Goal: Transaction & Acquisition: Download file/media

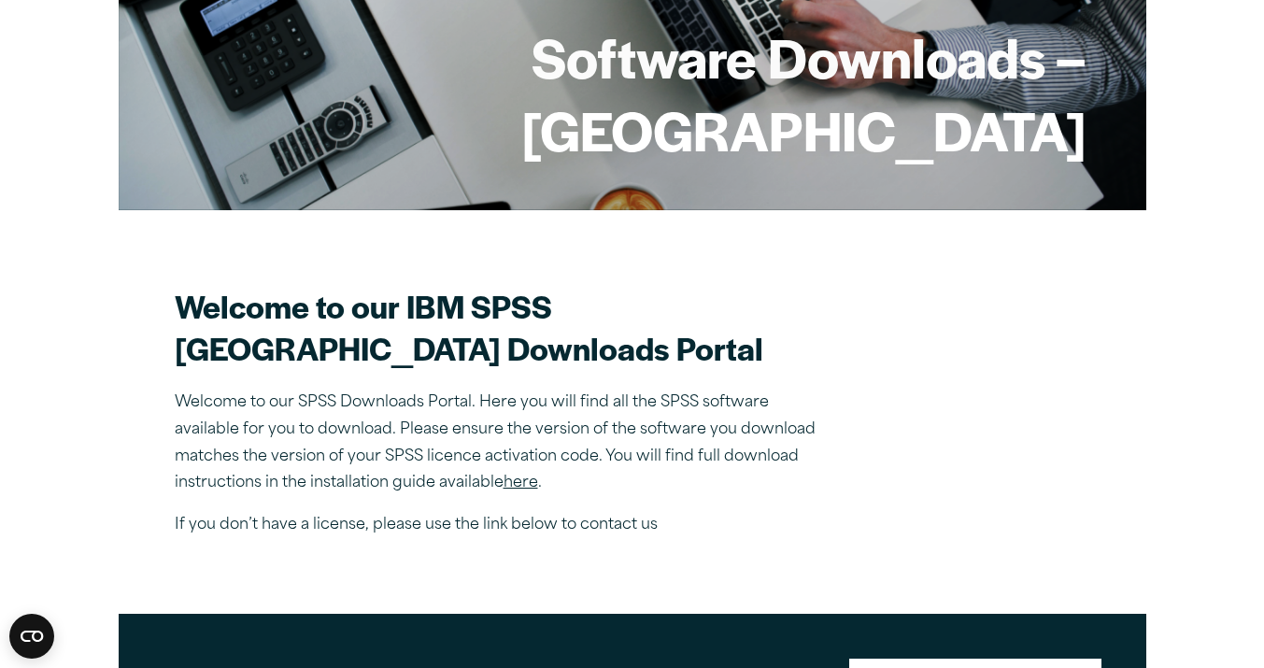
scroll to position [363, 0]
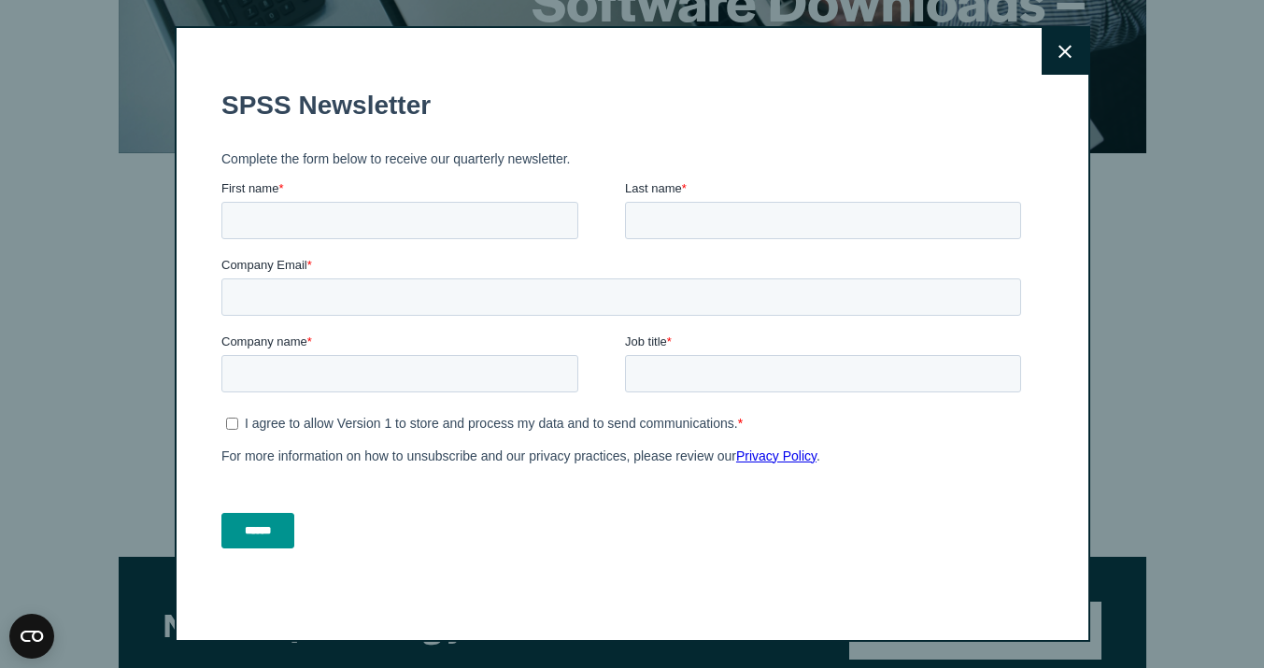
click at [1059, 50] on icon at bounding box center [1065, 52] width 13 height 14
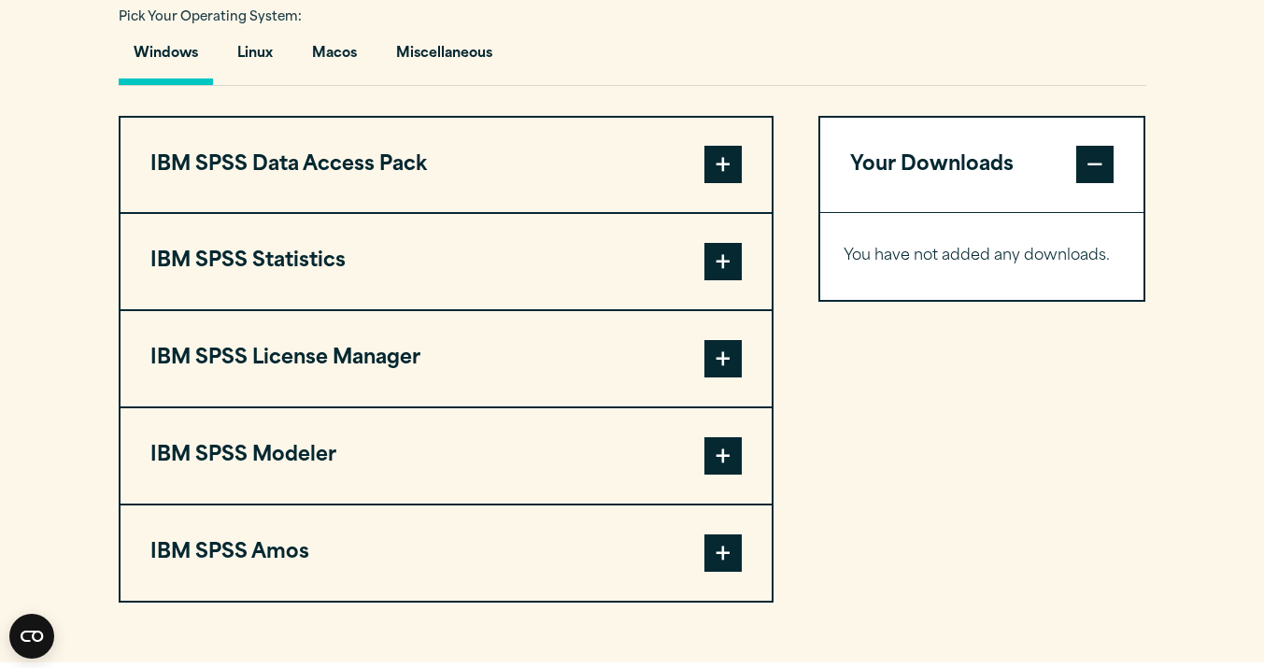
scroll to position [1372, 0]
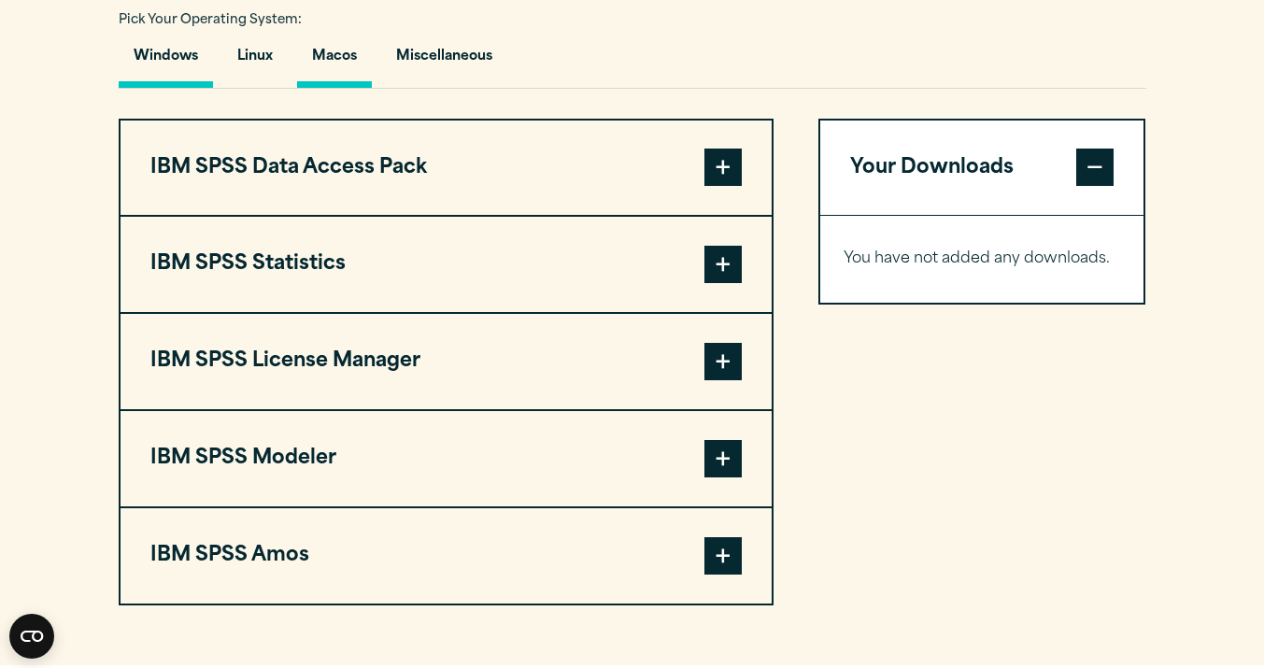
click at [343, 88] on button "Macos" at bounding box center [334, 61] width 75 height 53
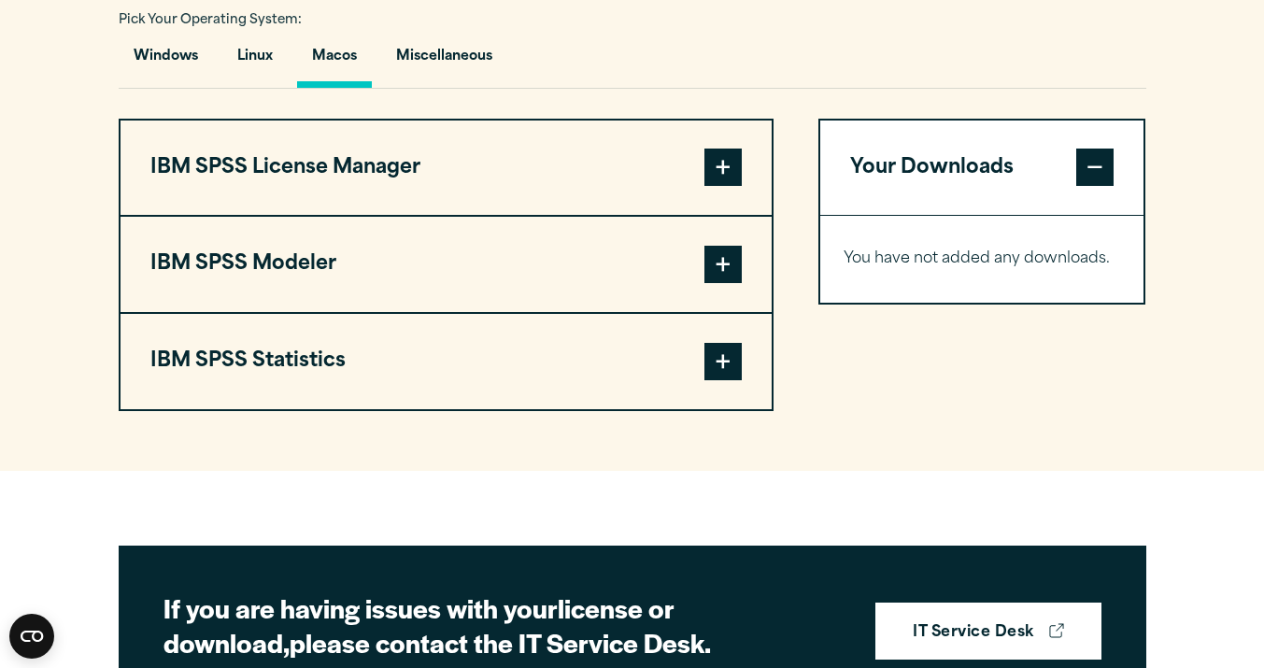
click at [710, 380] on span at bounding box center [723, 361] width 37 height 37
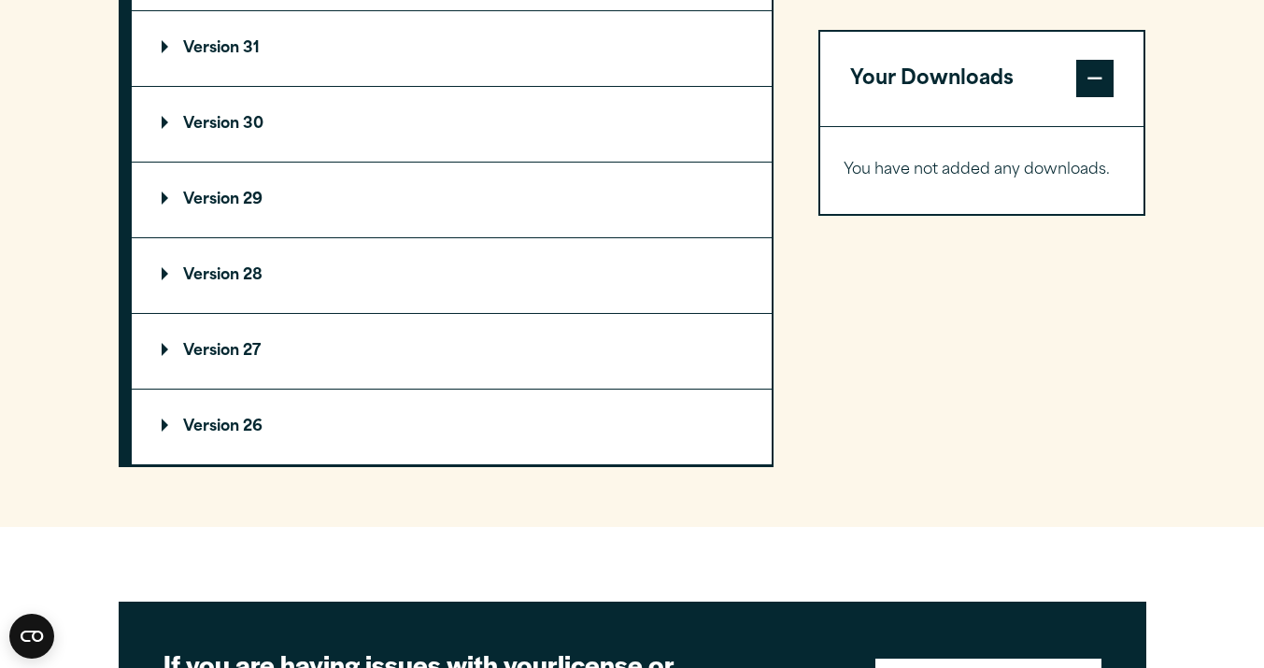
scroll to position [1745, 0]
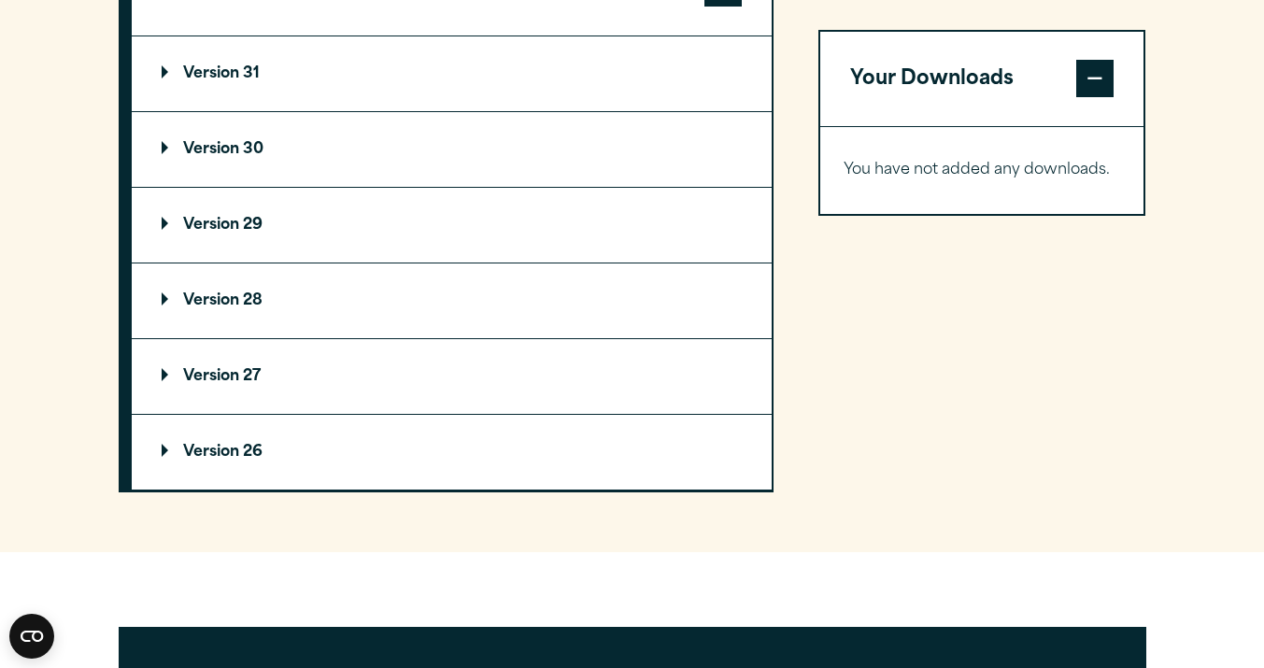
click at [453, 111] on summary "Version 31" at bounding box center [452, 73] width 640 height 75
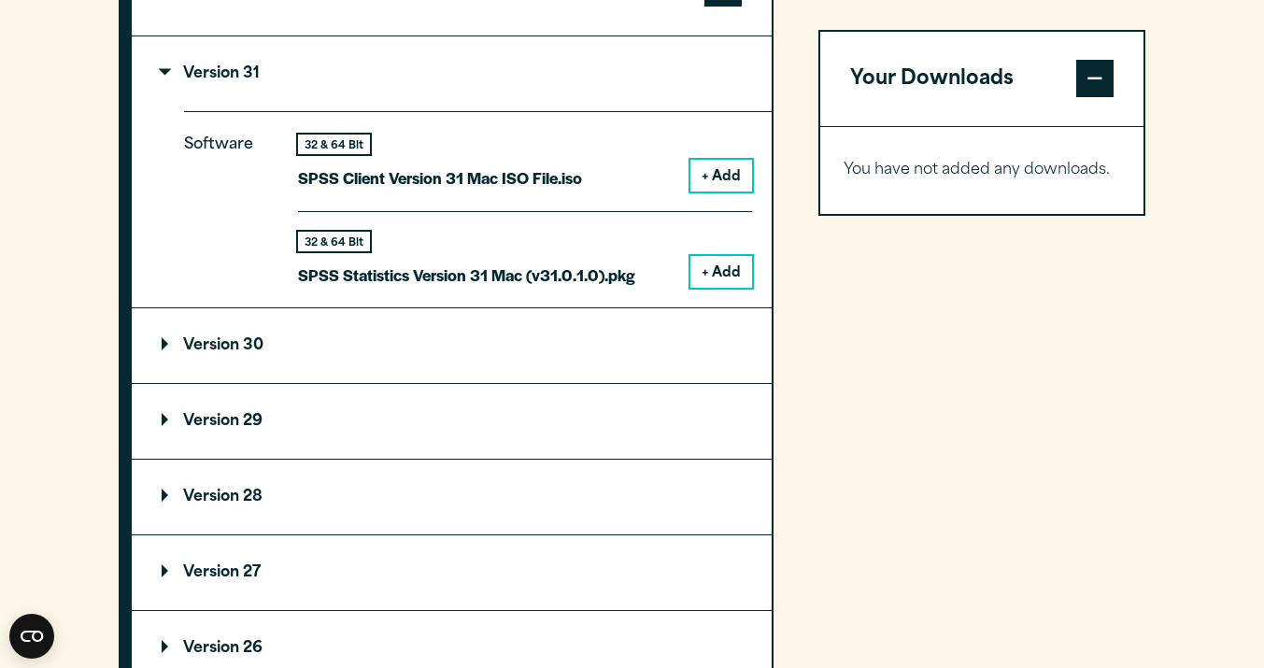
click at [624, 373] on summary "Version 30" at bounding box center [452, 345] width 640 height 75
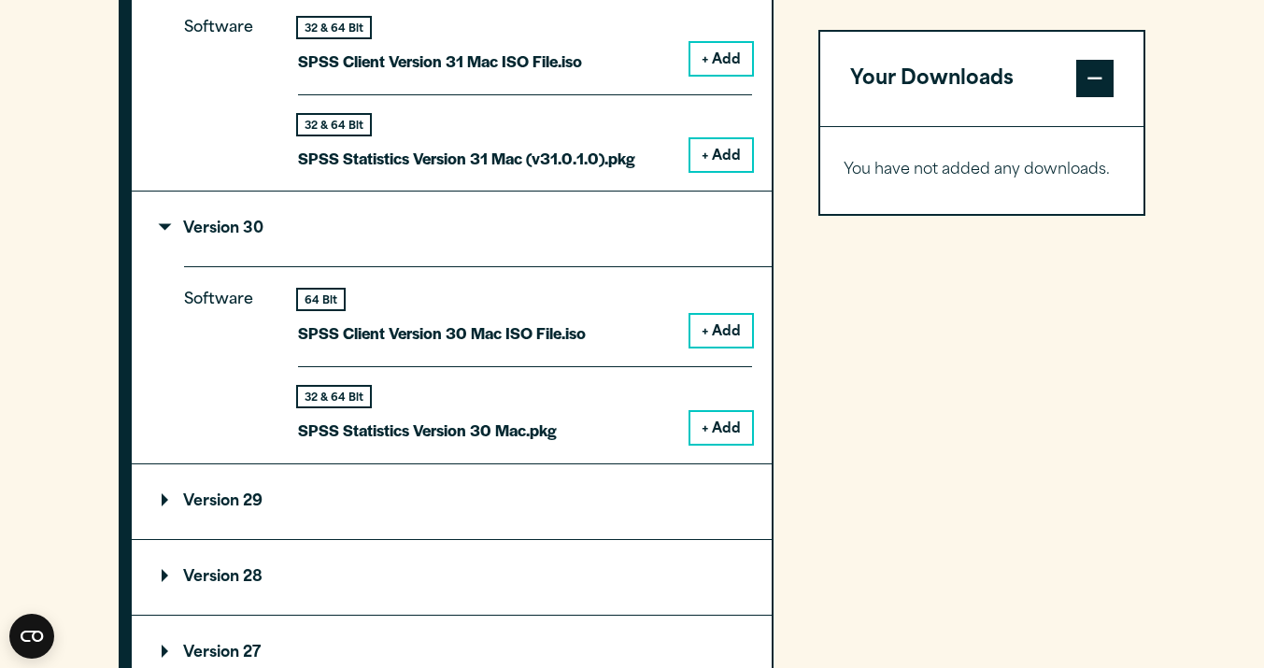
scroll to position [1876, 0]
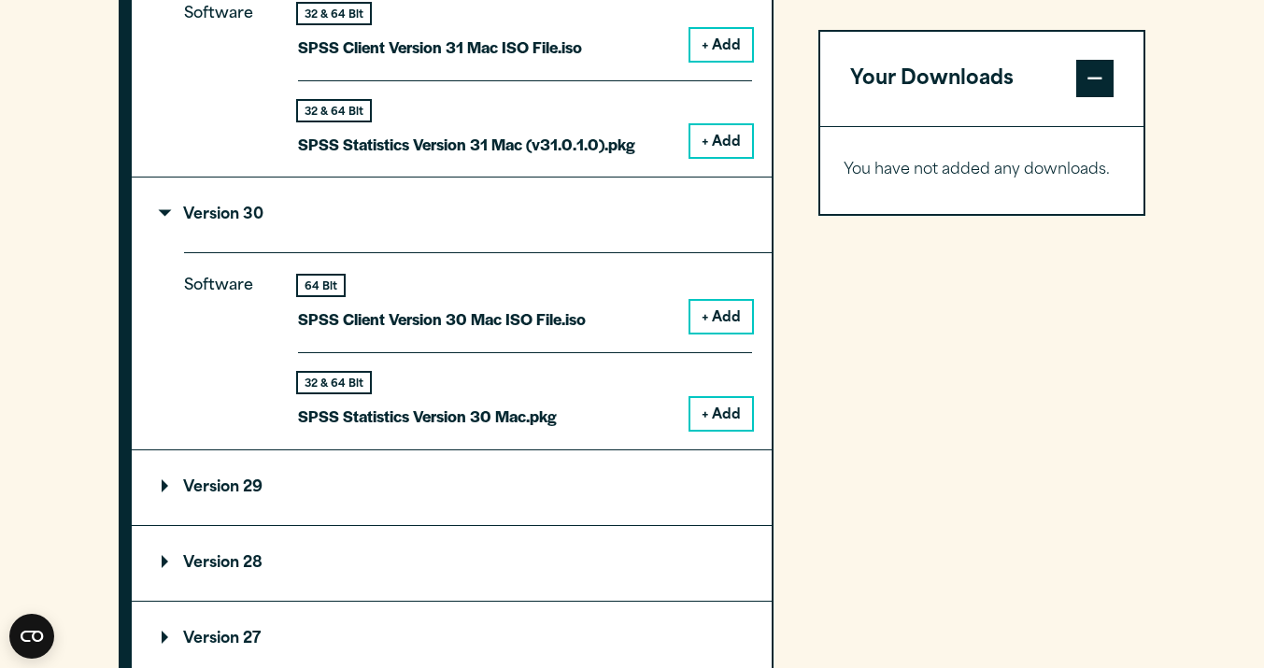
click at [733, 430] on button "+ Add" at bounding box center [722, 414] width 62 height 32
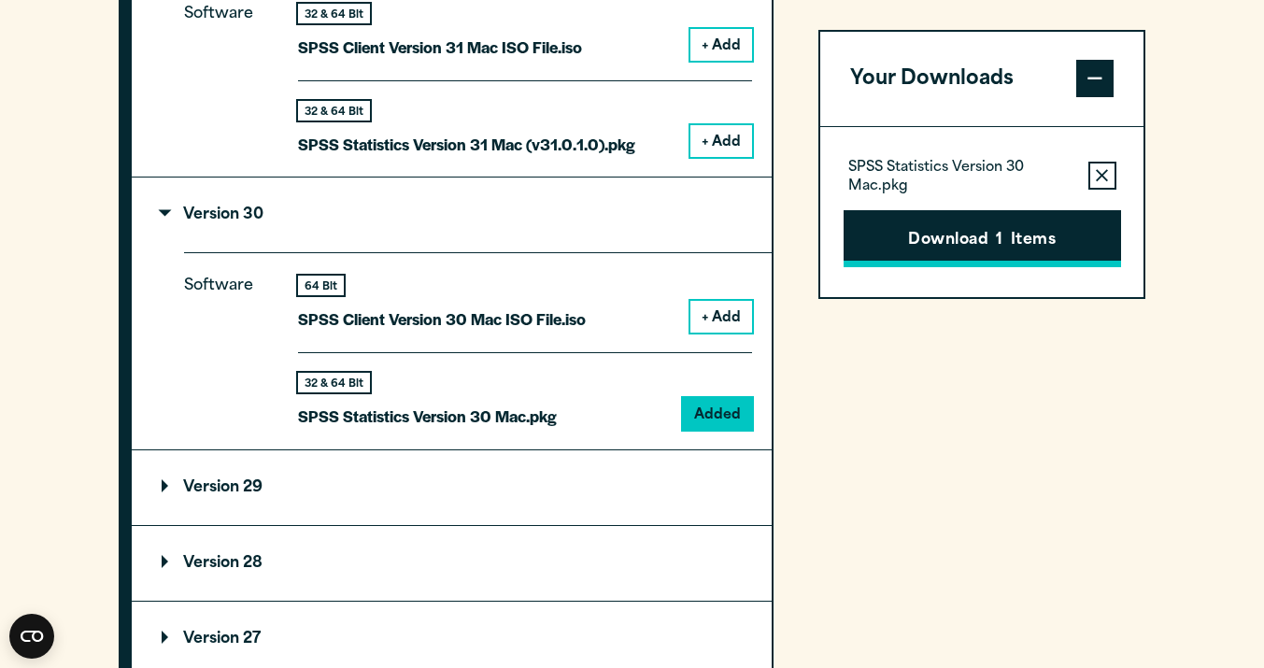
click at [941, 244] on button "Download 1 Items" at bounding box center [983, 239] width 278 height 58
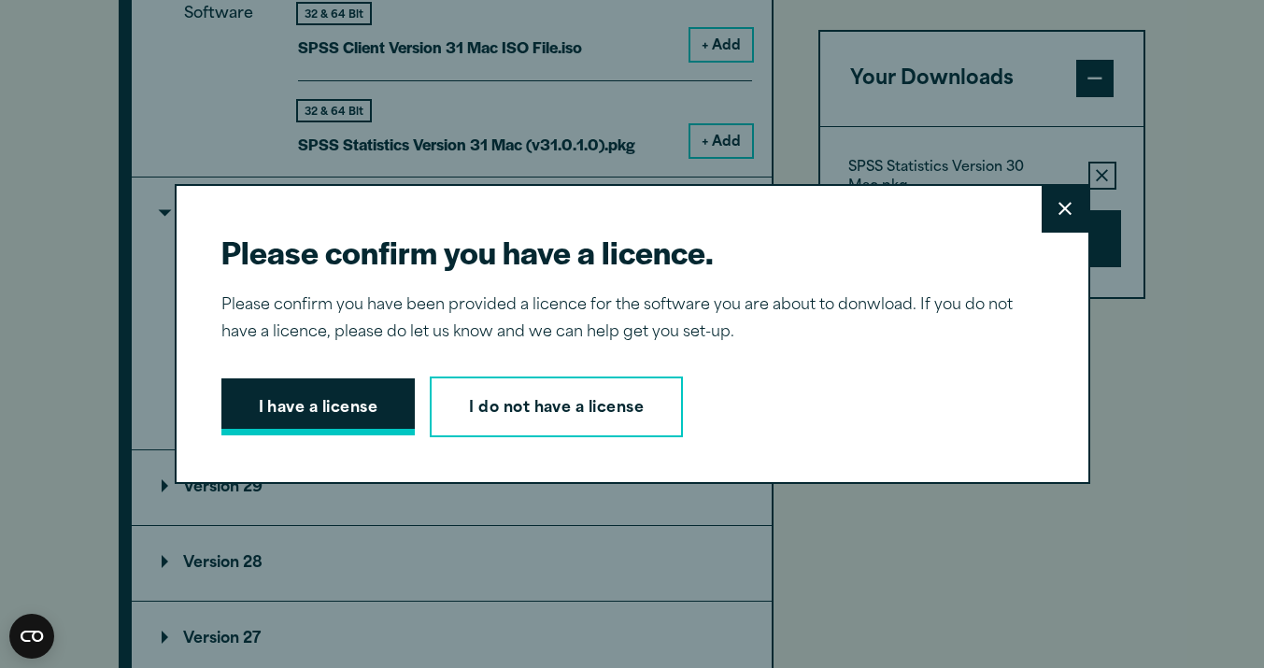
click at [367, 397] on button "I have a license" at bounding box center [318, 407] width 194 height 58
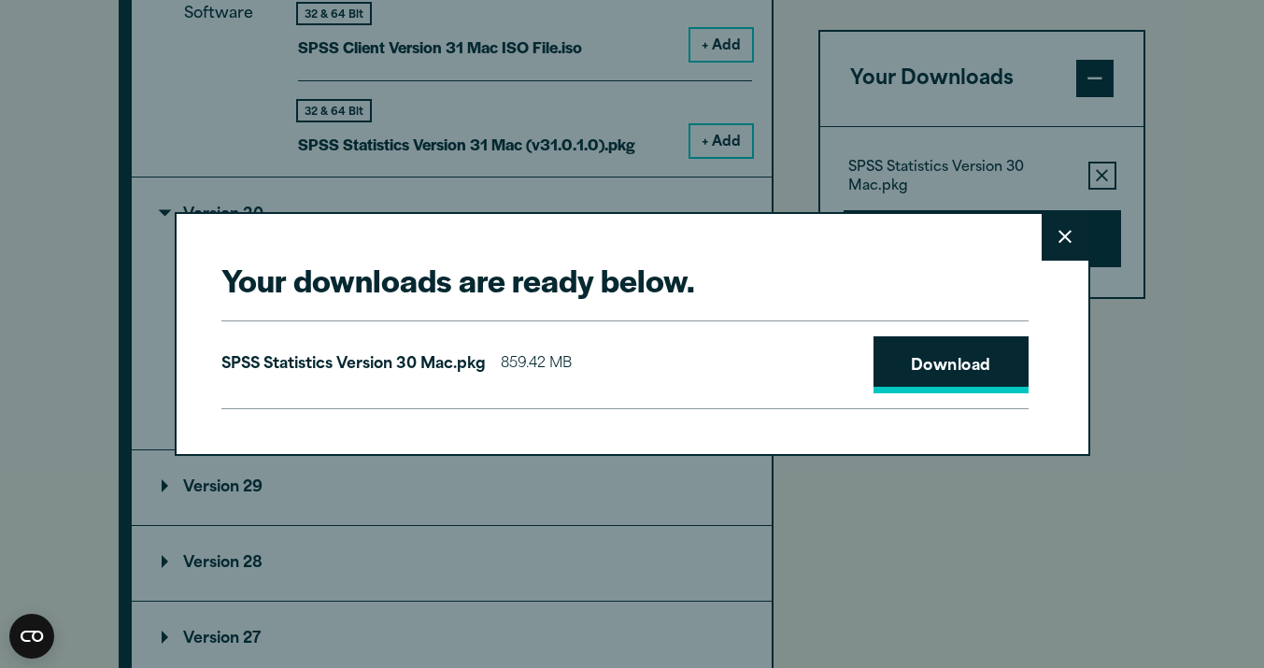
click at [906, 356] on link "Download" at bounding box center [951, 365] width 155 height 58
click at [1075, 235] on button "Close" at bounding box center [1065, 237] width 47 height 47
